Goal: Task Accomplishment & Management: Manage account settings

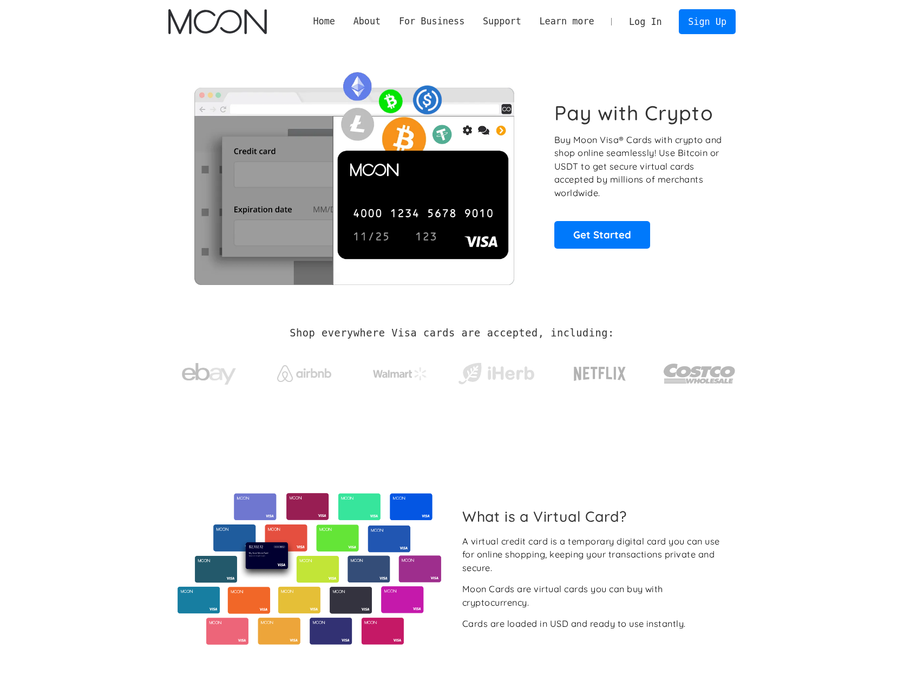
click at [636, 31] on link "Log In" at bounding box center [645, 22] width 51 height 24
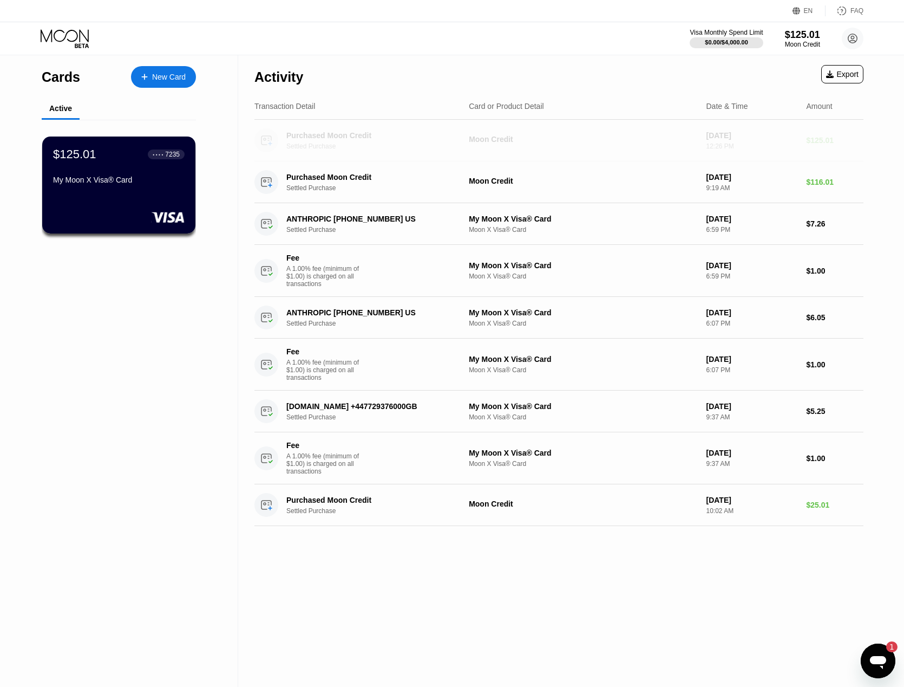
click at [649, 145] on div "Moon Credit" at bounding box center [583, 140] width 228 height 11
click at [305, 132] on div "Purchased Moon Credit" at bounding box center [372, 135] width 172 height 9
click at [878, 664] on icon "Открыть окно обмена сообщениями, 1 непрочитанное сообщение" at bounding box center [877, 660] width 19 height 19
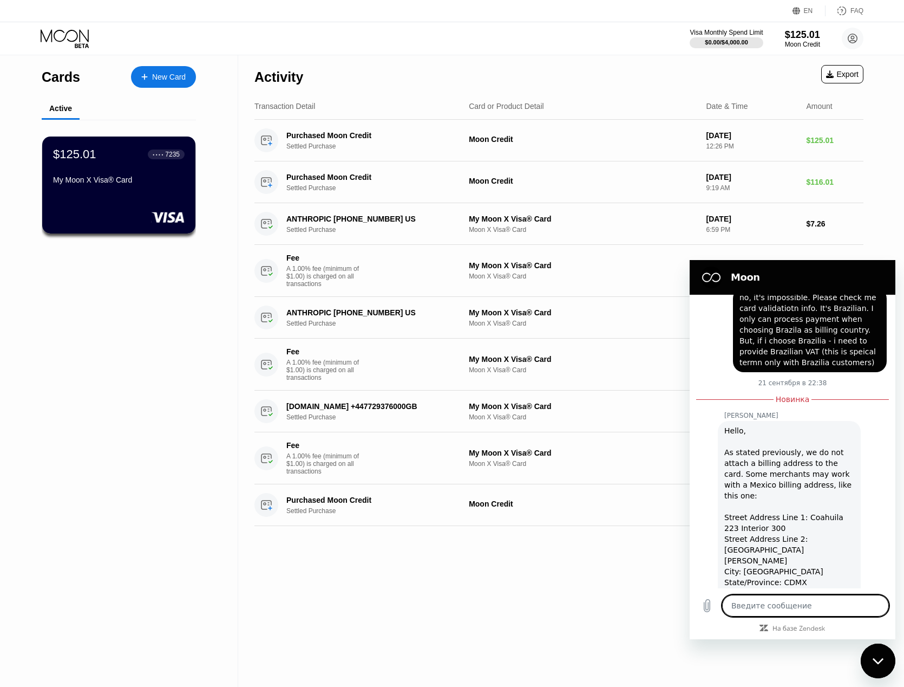
scroll to position [391, 0]
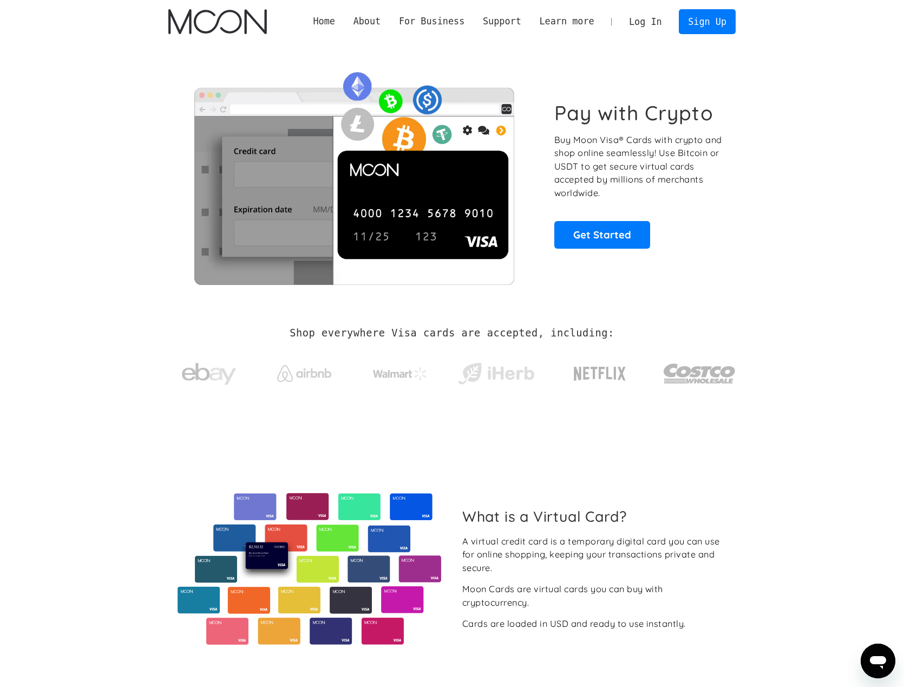
click at [646, 21] on link "Log In" at bounding box center [645, 22] width 51 height 24
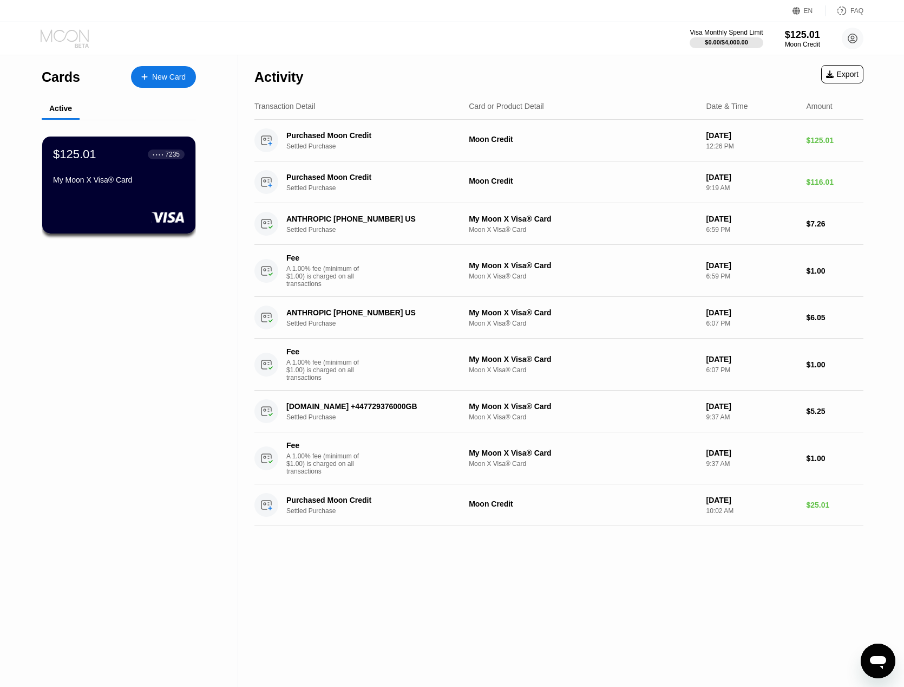
click at [77, 37] on icon at bounding box center [66, 38] width 50 height 19
click at [72, 79] on div "Cards" at bounding box center [61, 77] width 38 height 16
click at [77, 42] on icon at bounding box center [66, 38] width 50 height 19
click at [176, 197] on div "$125.01 ● ● ● ● 7235 My Moon X Visa® Card" at bounding box center [119, 185] width 155 height 98
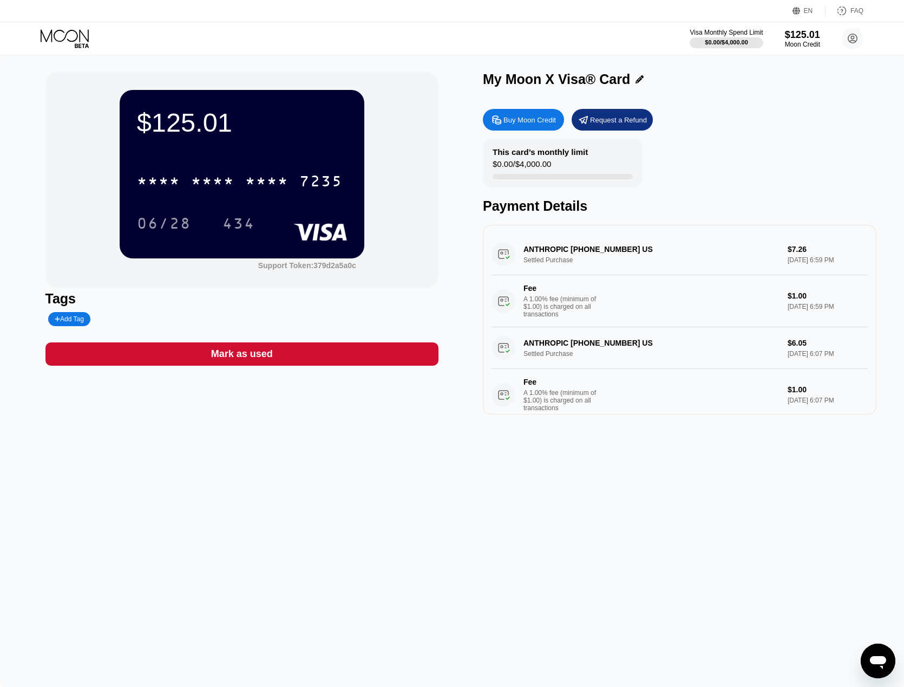
click at [274, 139] on div "$125.01 * * * * * * * * * * * * 7235 06/28 434" at bounding box center [242, 174] width 245 height 168
drag, startPoint x: 555, startPoint y: 153, endPoint x: 565, endPoint y: 154, distance: 9.3
click at [555, 153] on div "This card’s monthly limit" at bounding box center [540, 151] width 95 height 9
click at [795, 37] on div "$125.01" at bounding box center [803, 34] width 36 height 11
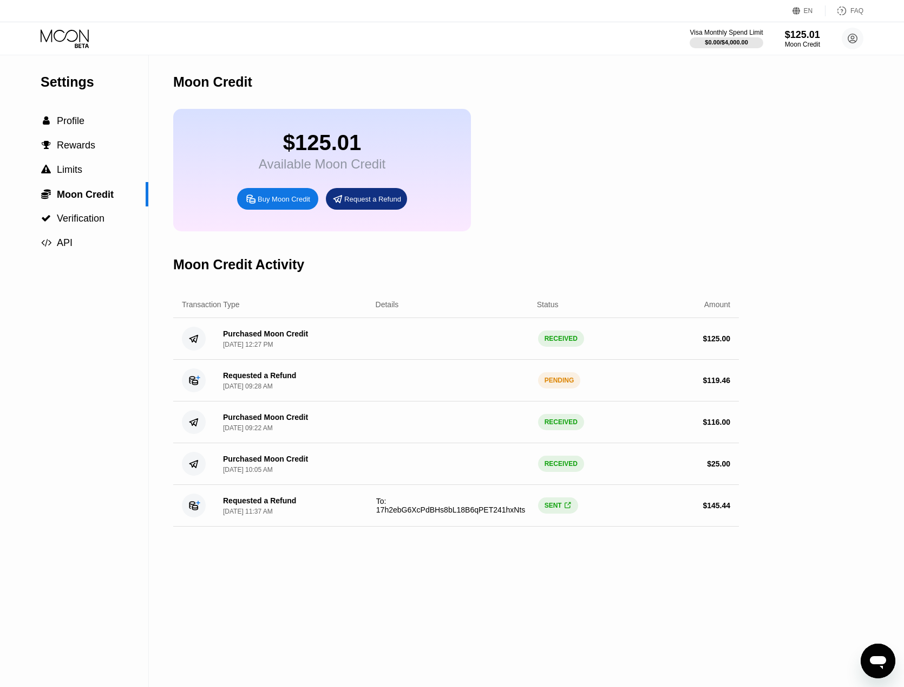
click at [871, 658] on icon "Открыть окно обмена сообщениями" at bounding box center [878, 662] width 16 height 13
